Goal: Task Accomplishment & Management: Manage account settings

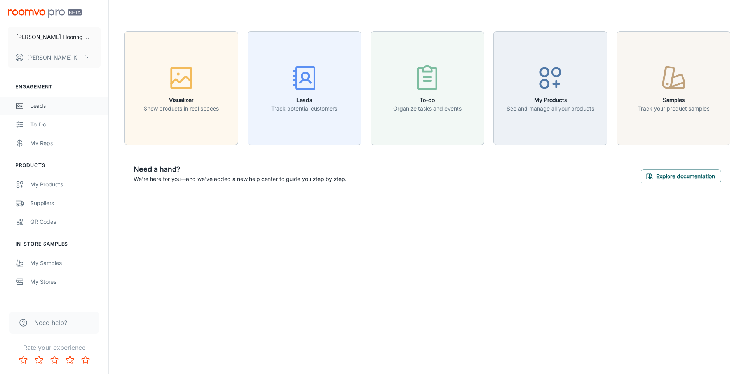
click at [44, 109] on div "Leads" at bounding box center [65, 105] width 70 height 9
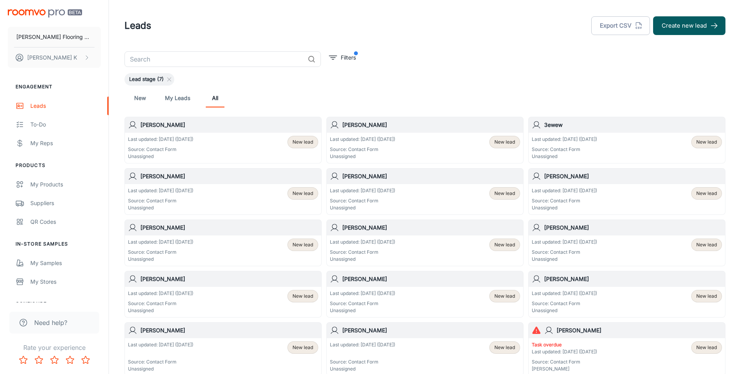
click at [395, 136] on p "Last updated: [DATE] ([DATE])" at bounding box center [362, 139] width 65 height 7
click at [193, 147] on p "Source: Contact Form" at bounding box center [160, 149] width 65 height 7
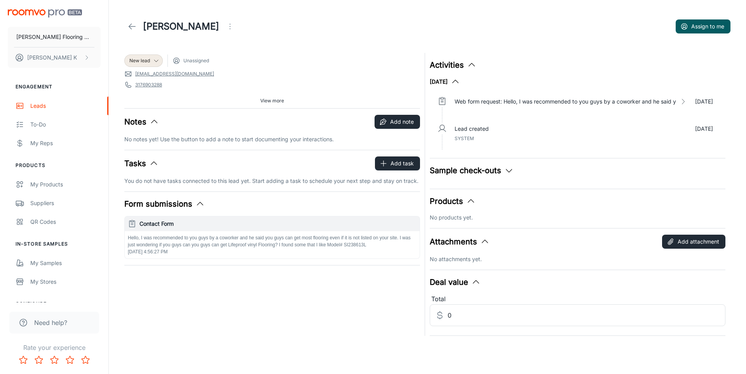
drag, startPoint x: 350, startPoint y: 261, endPoint x: 218, endPoint y: 233, distance: 135.5
click at [218, 233] on div "New lead Unassigned [EMAIL_ADDRESS][DOMAIN_NAME] 3176903288 47981 Source: Conta…" at bounding box center [270, 191] width 300 height 287
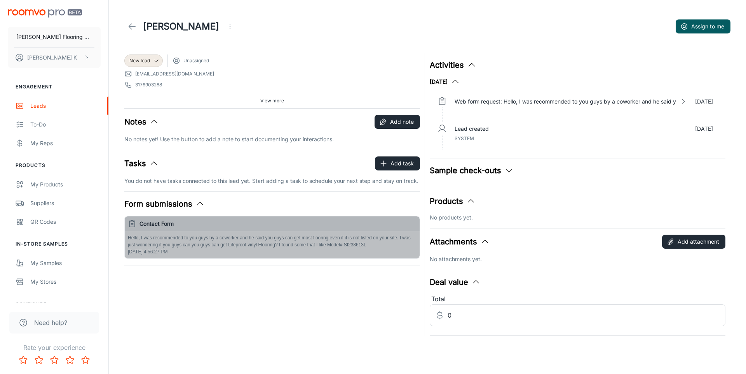
drag, startPoint x: 366, startPoint y: 245, endPoint x: 308, endPoint y: 244, distance: 58.3
click at [308, 244] on p "Hello, I was recommended to you guys by a coworker and he said you guys can get…" at bounding box center [272, 241] width 289 height 14
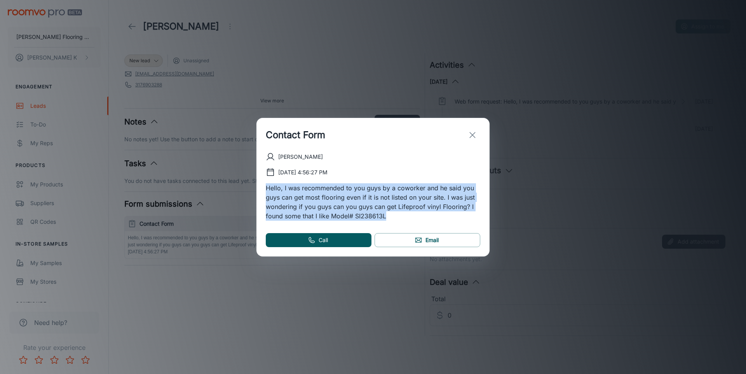
drag, startPoint x: 392, startPoint y: 220, endPoint x: 265, endPoint y: 187, distance: 130.9
click at [265, 187] on div "[PERSON_NAME] [DATE] 4:56:27 PM Hello, I was recommended to you guys by a cowor…" at bounding box center [373, 204] width 233 height 104
copy p "Hello, I was recommended to you guys by a coworker and he said you guys can get…"
click at [475, 135] on icon "exit" at bounding box center [472, 134] width 9 height 9
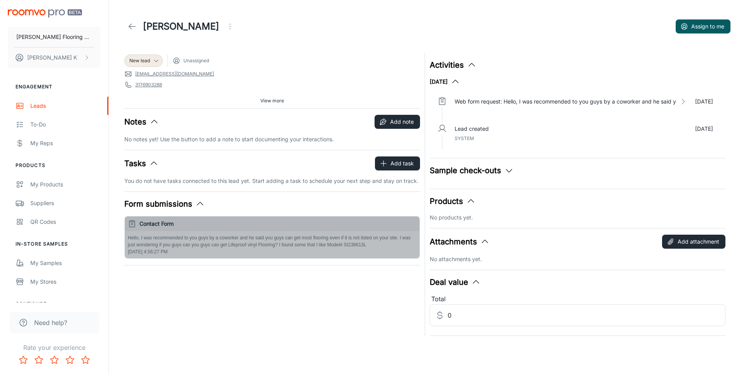
click at [315, 239] on p "Hello, I was recommended to you guys by a coworker and he said you guys can get…" at bounding box center [272, 241] width 289 height 14
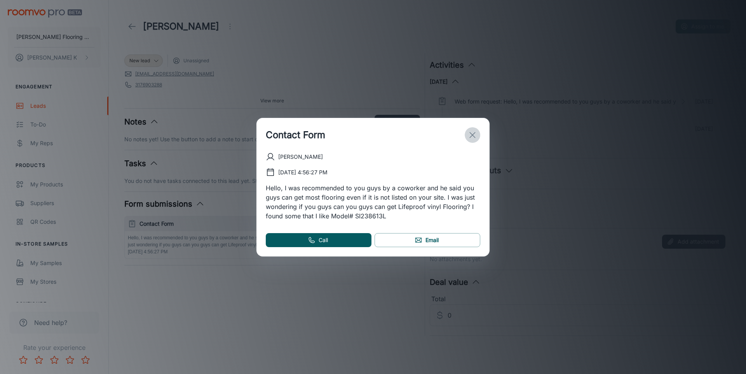
drag, startPoint x: 737, startPoint y: 1, endPoint x: 473, endPoint y: 134, distance: 295.7
click at [473, 134] on line "exit" at bounding box center [472, 134] width 5 height 5
